Goal: Navigation & Orientation: Find specific page/section

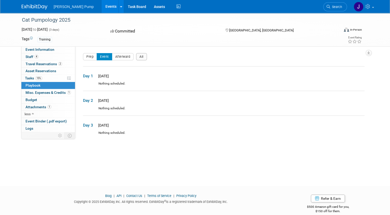
click at [71, 8] on span "[PERSON_NAME] Pump" at bounding box center [74, 7] width 40 height 4
click at [120, 6] on icon at bounding box center [121, 6] width 2 height 3
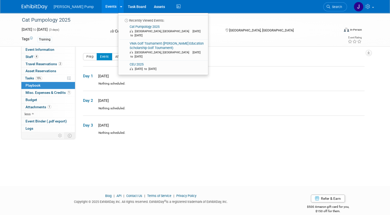
click at [102, 8] on link "Events" at bounding box center [111, 6] width 19 height 13
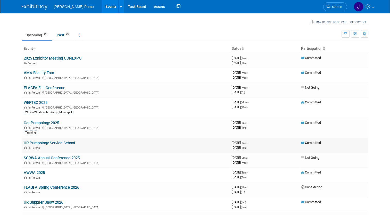
click at [52, 144] on link "UR Pumpology Service School" at bounding box center [49, 143] width 51 height 5
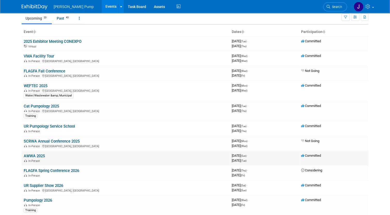
scroll to position [26, 0]
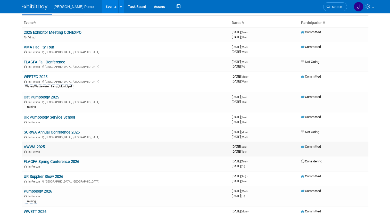
click at [29, 147] on link "AWWA 2025" at bounding box center [34, 147] width 21 height 5
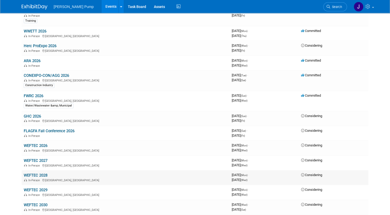
scroll to position [264, 0]
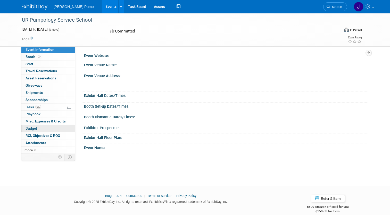
click at [31, 128] on span "Budget" at bounding box center [32, 128] width 12 height 4
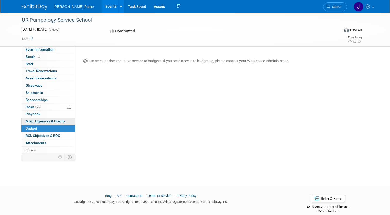
click at [38, 121] on span "Misc. Expenses & Credits 0" at bounding box center [46, 121] width 40 height 4
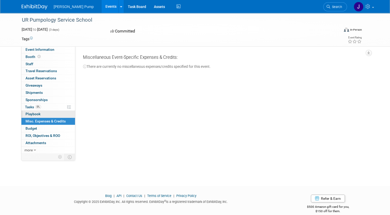
click at [33, 113] on span "Playbook 0" at bounding box center [33, 114] width 15 height 4
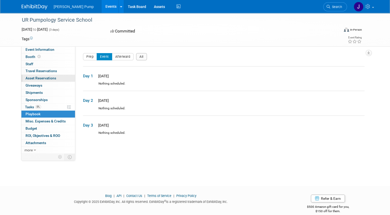
click at [39, 79] on span "Asset Reservations 0" at bounding box center [41, 78] width 31 height 4
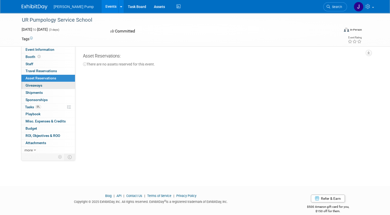
click at [38, 86] on span "Giveaways 0" at bounding box center [34, 85] width 17 height 4
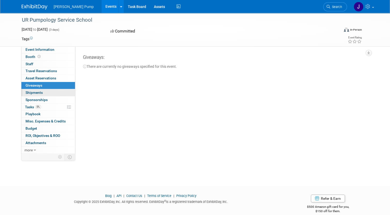
click at [34, 93] on span "Shipments 0" at bounding box center [34, 93] width 17 height 4
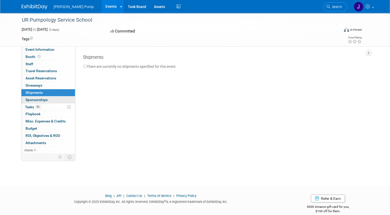
click at [34, 98] on span "Sponsorships 0" at bounding box center [37, 100] width 22 height 4
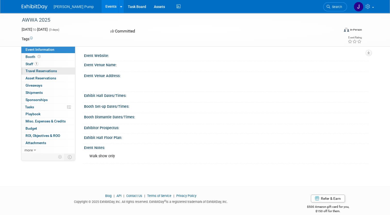
click at [42, 72] on span "Travel Reservations 0" at bounding box center [41, 71] width 31 height 4
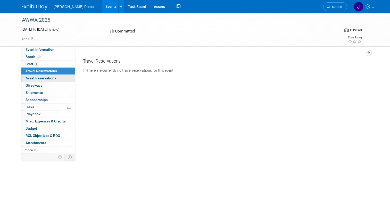
click at [42, 79] on span "Asset Reservations 0" at bounding box center [41, 78] width 31 height 4
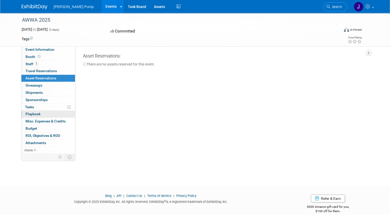
click at [34, 114] on span "Playbook 0" at bounding box center [33, 114] width 15 height 4
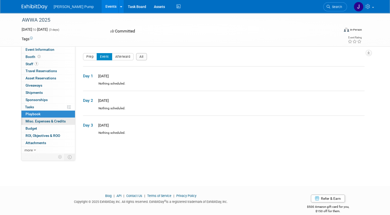
click at [34, 120] on span "Misc. Expenses & Credits 0" at bounding box center [46, 121] width 40 height 4
